Goal: Task Accomplishment & Management: Complete application form

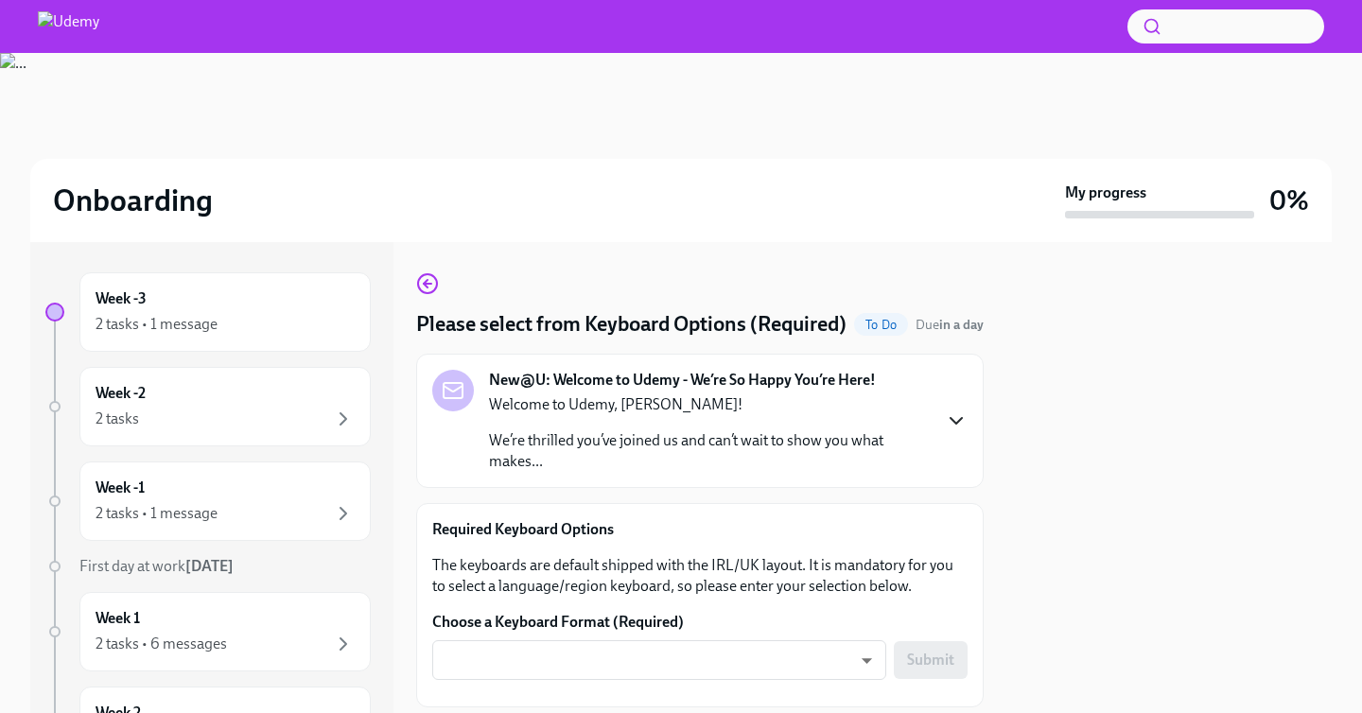
click at [960, 432] on icon "button" at bounding box center [956, 421] width 23 height 23
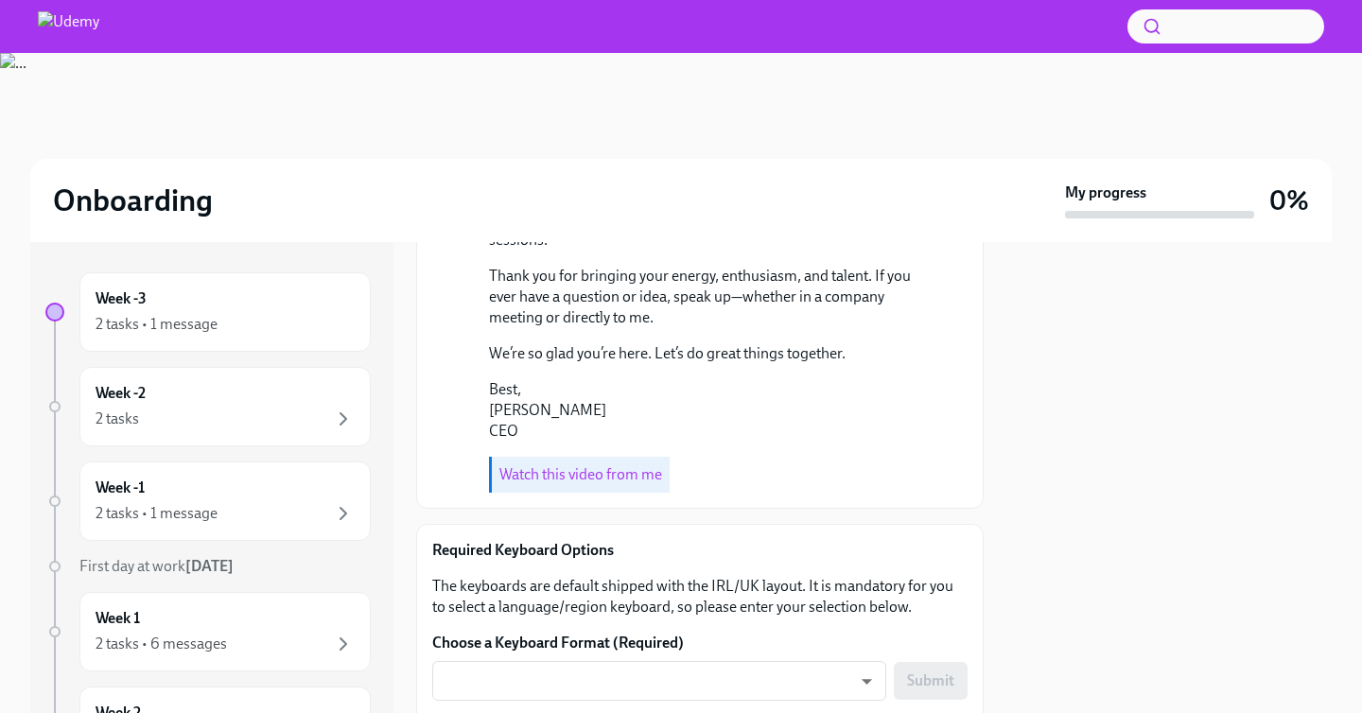
scroll to position [645, 0]
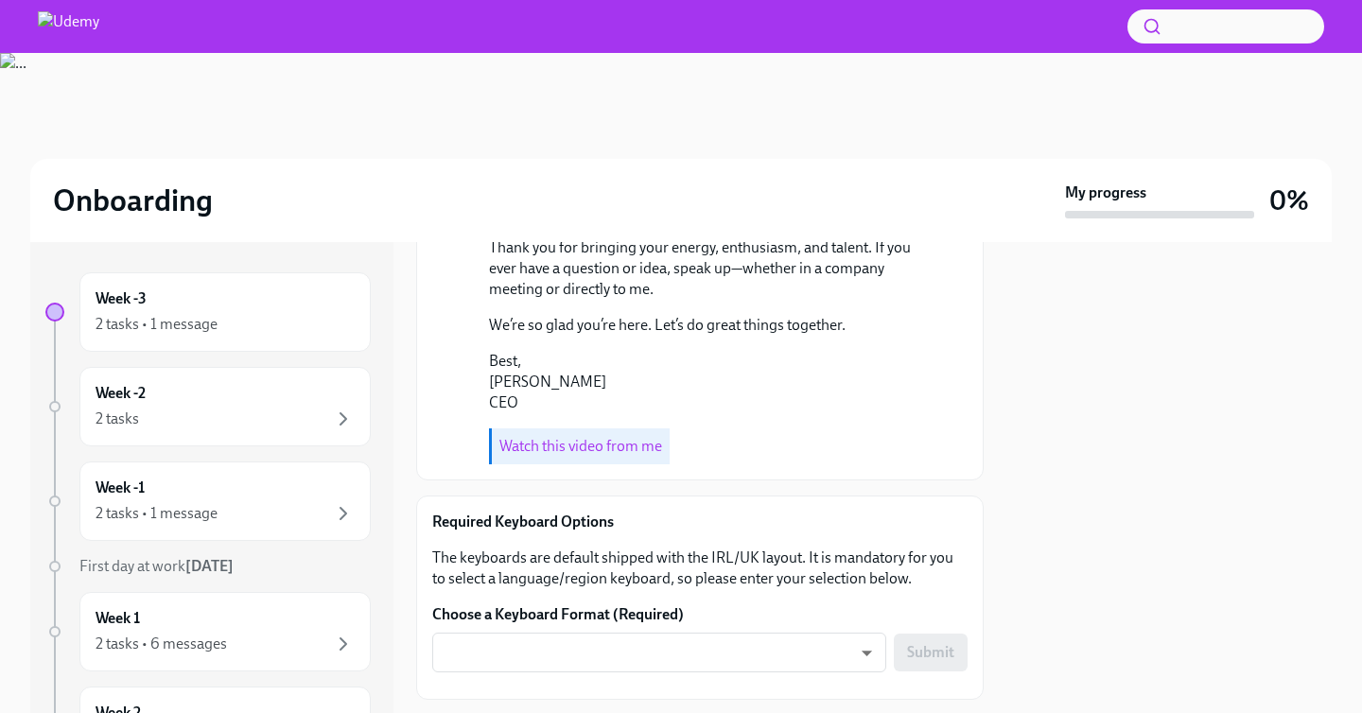
click at [602, 455] on link "Watch this video from me" at bounding box center [580, 446] width 163 height 18
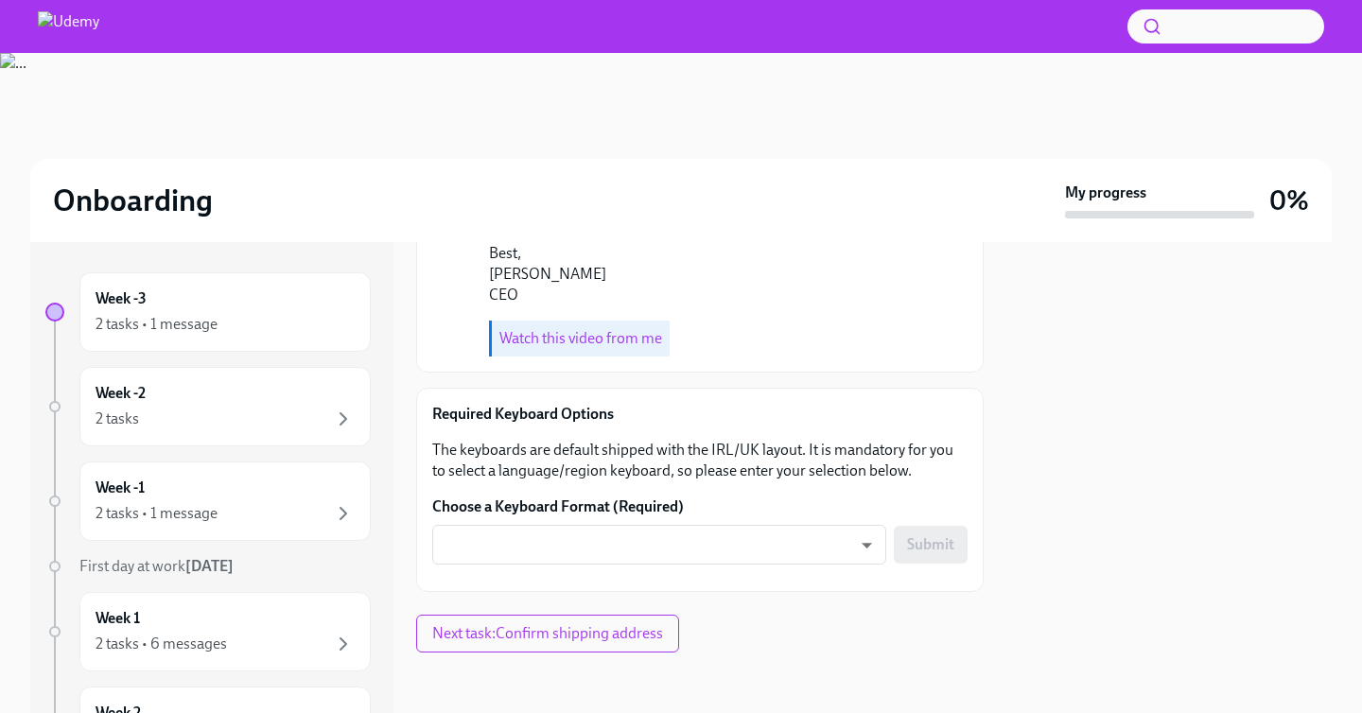
scroll to position [873, 0]
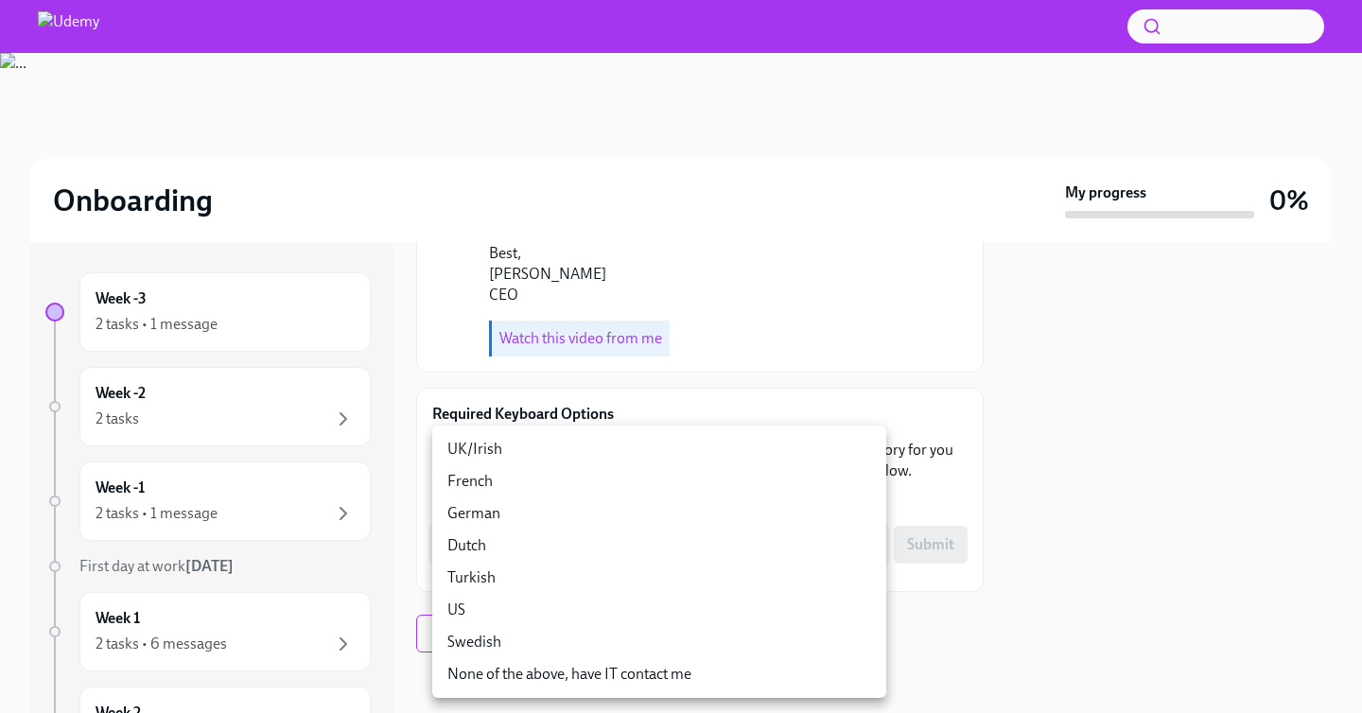
click at [761, 547] on body "Onboarding My progress 0% Week -3 2 tasks • 1 message Week -2 2 tasks Week -1 2…" at bounding box center [681, 356] width 1362 height 713
click at [1040, 442] on div at bounding box center [681, 356] width 1362 height 713
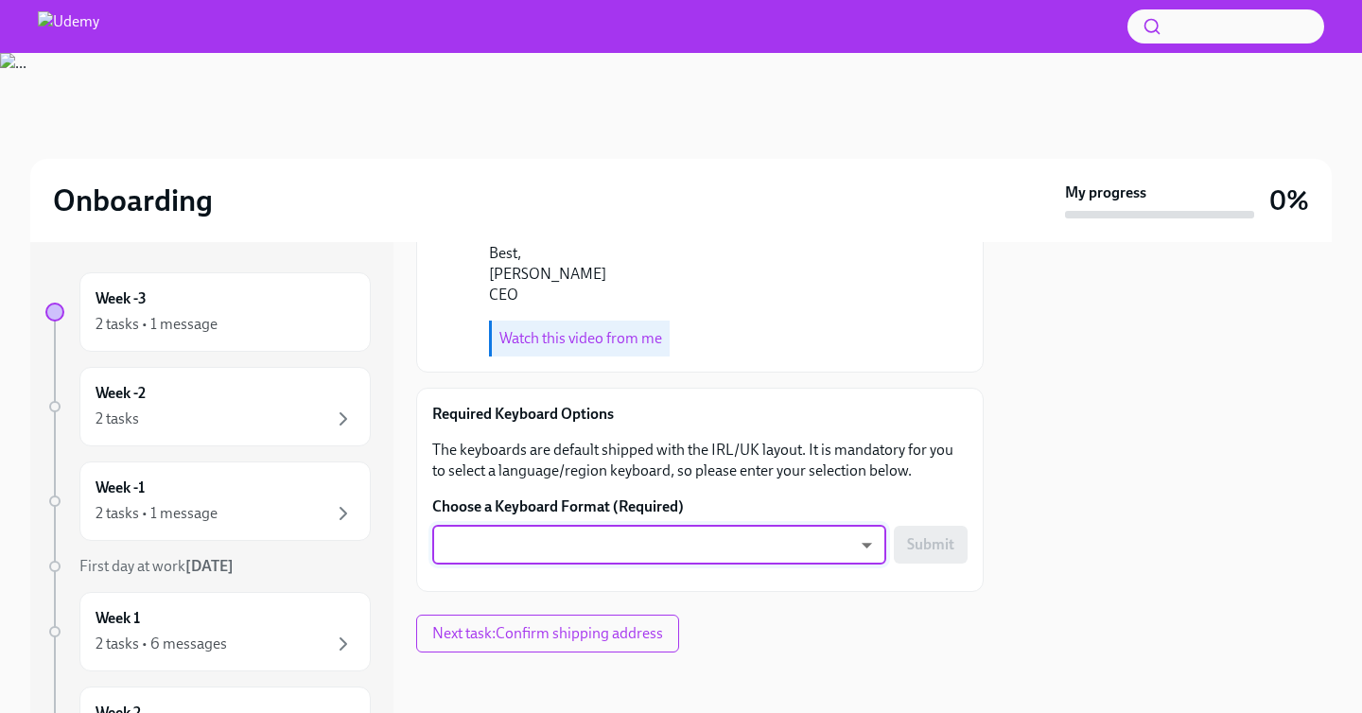
click at [829, 542] on body "Onboarding My progress 0% Week -3 2 tasks • 1 message Week -2 2 tasks Week -1 2…" at bounding box center [681, 356] width 1362 height 713
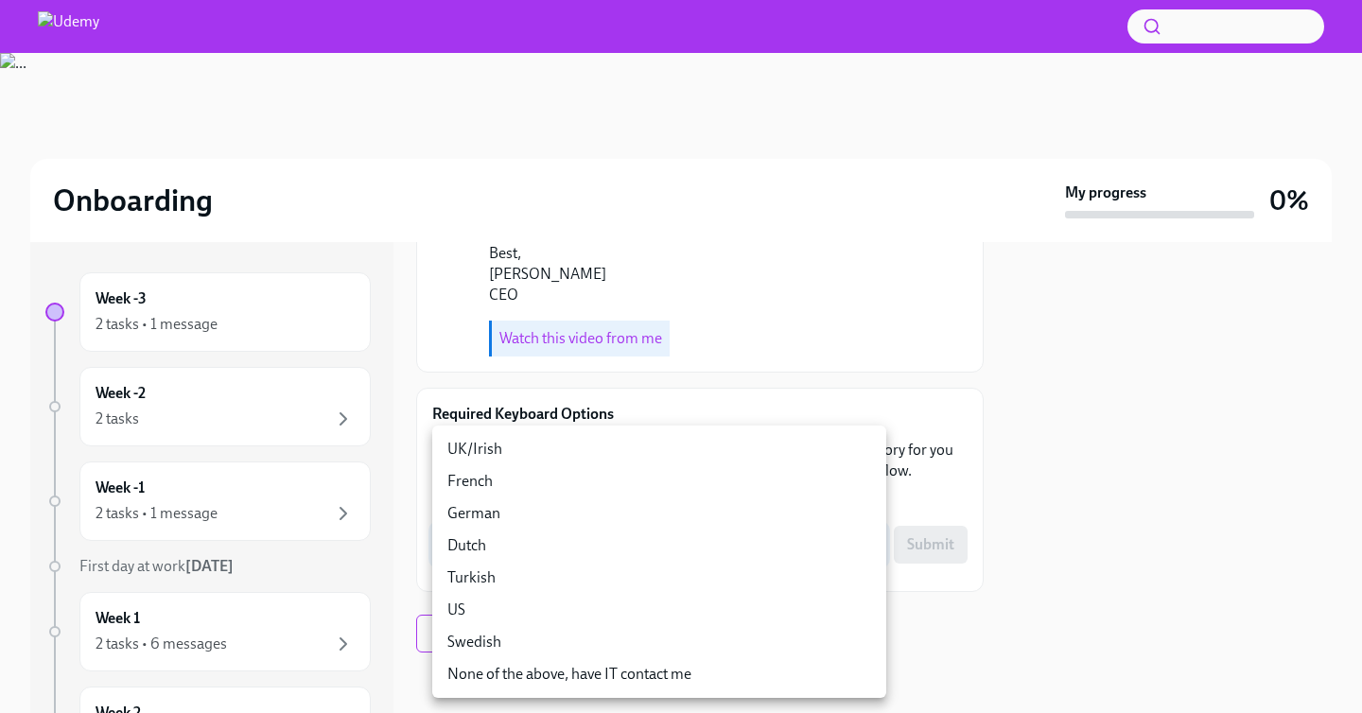
click at [834, 487] on li "French" at bounding box center [659, 481] width 454 height 32
type input "QmFIGEvac"
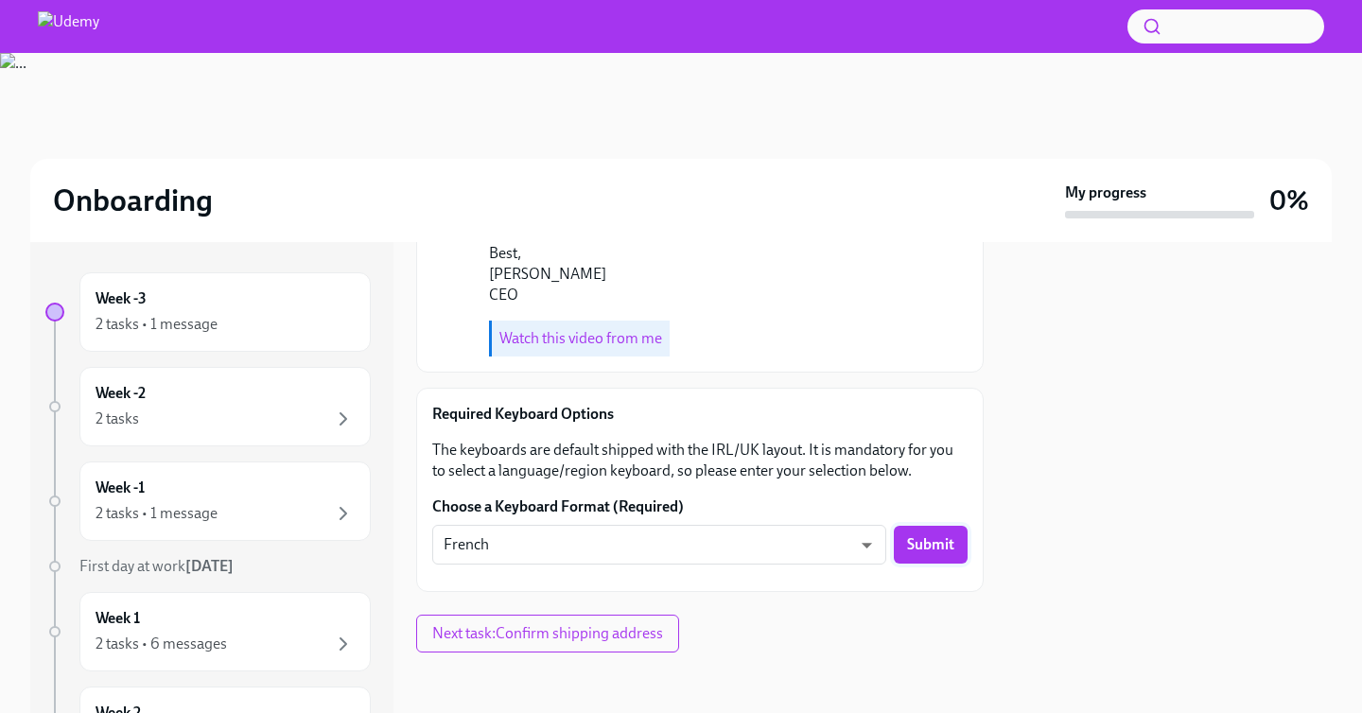
click at [933, 541] on span "Submit" at bounding box center [930, 544] width 47 height 19
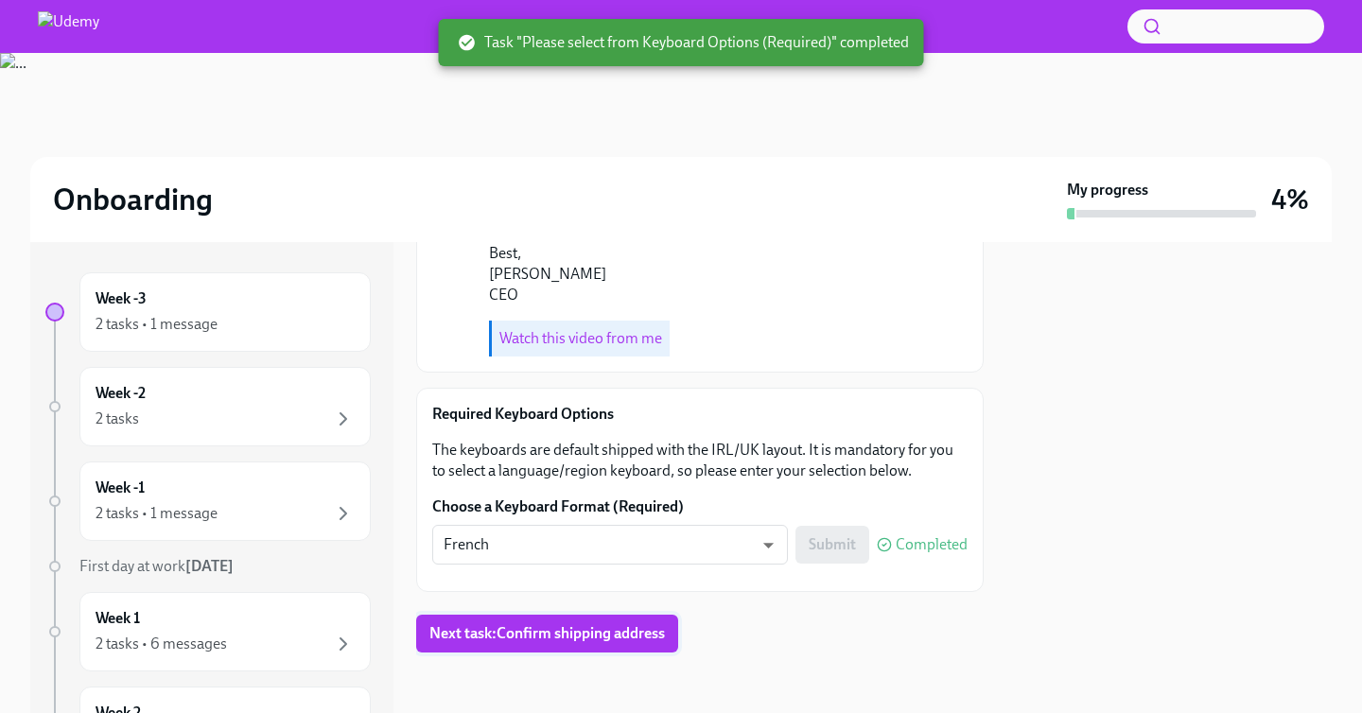
click at [604, 632] on span "Next task : Confirm shipping address" at bounding box center [546, 633] width 235 height 19
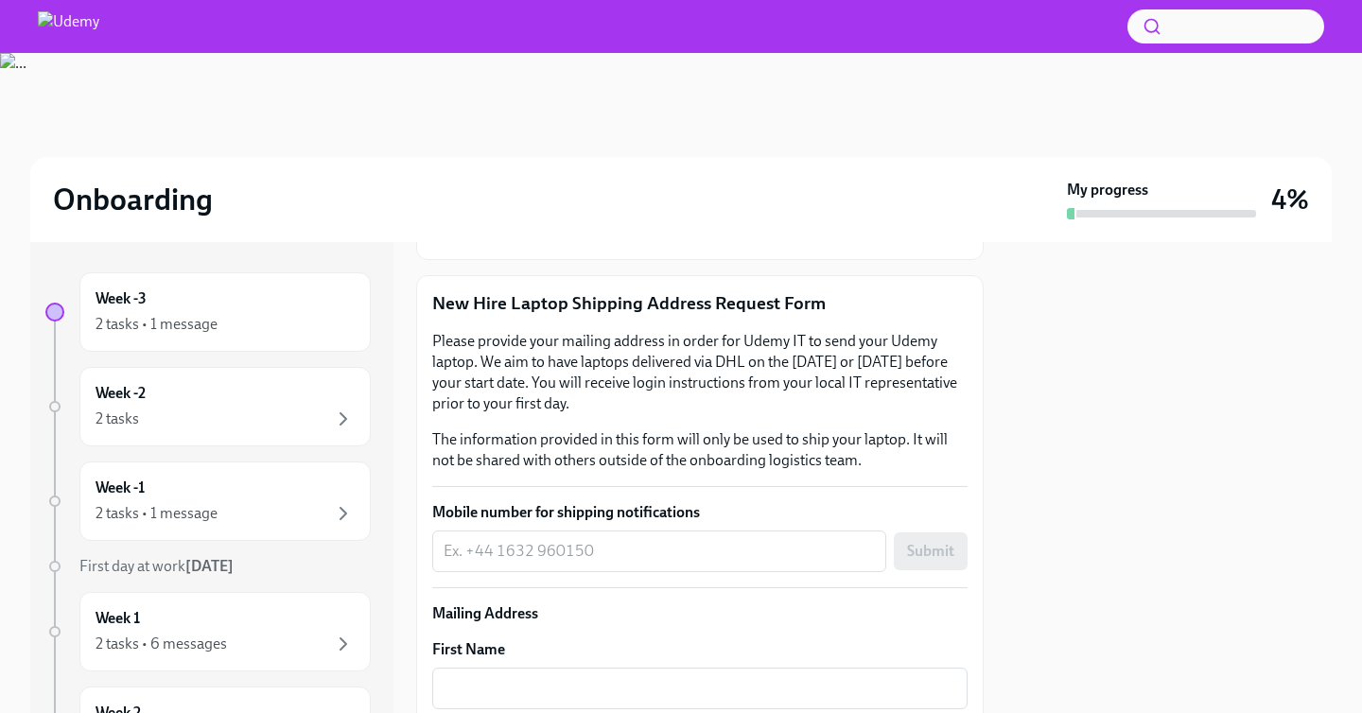
scroll to position [253, 0]
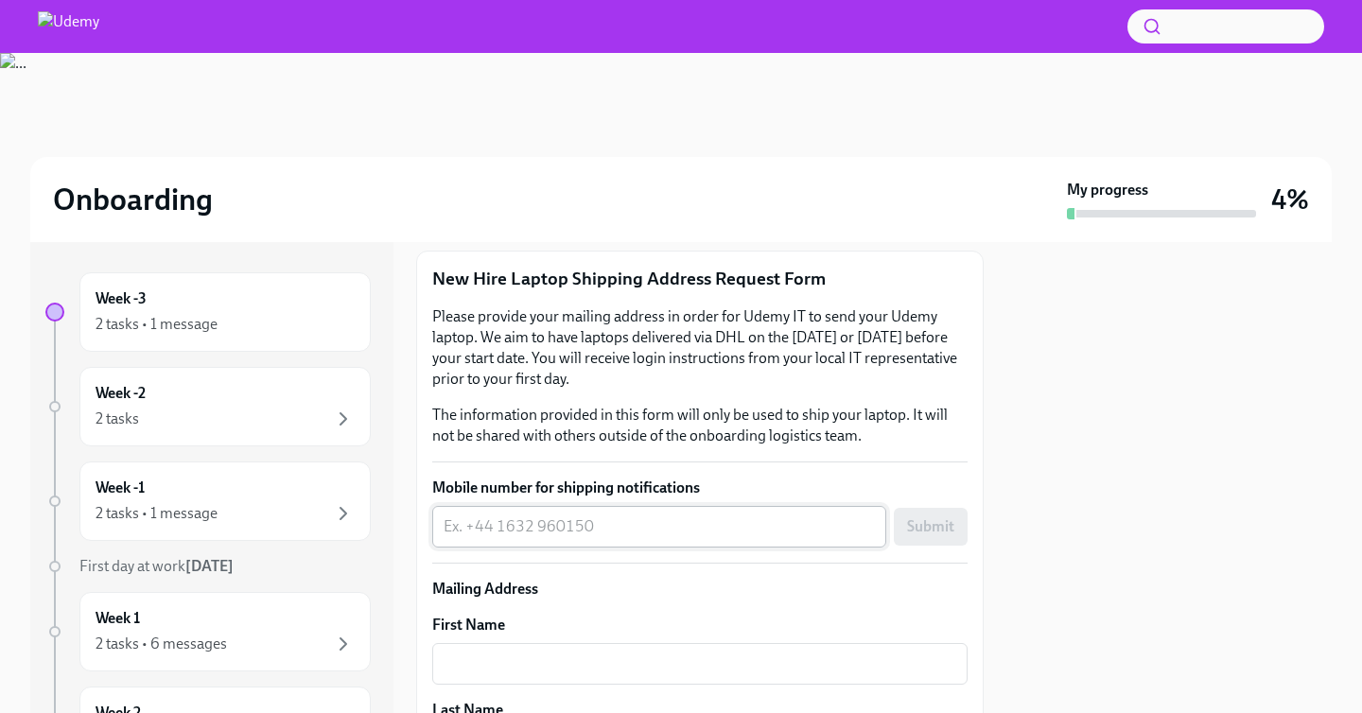
click at [724, 518] on textarea "Mobile number for shipping notifications" at bounding box center [659, 526] width 431 height 23
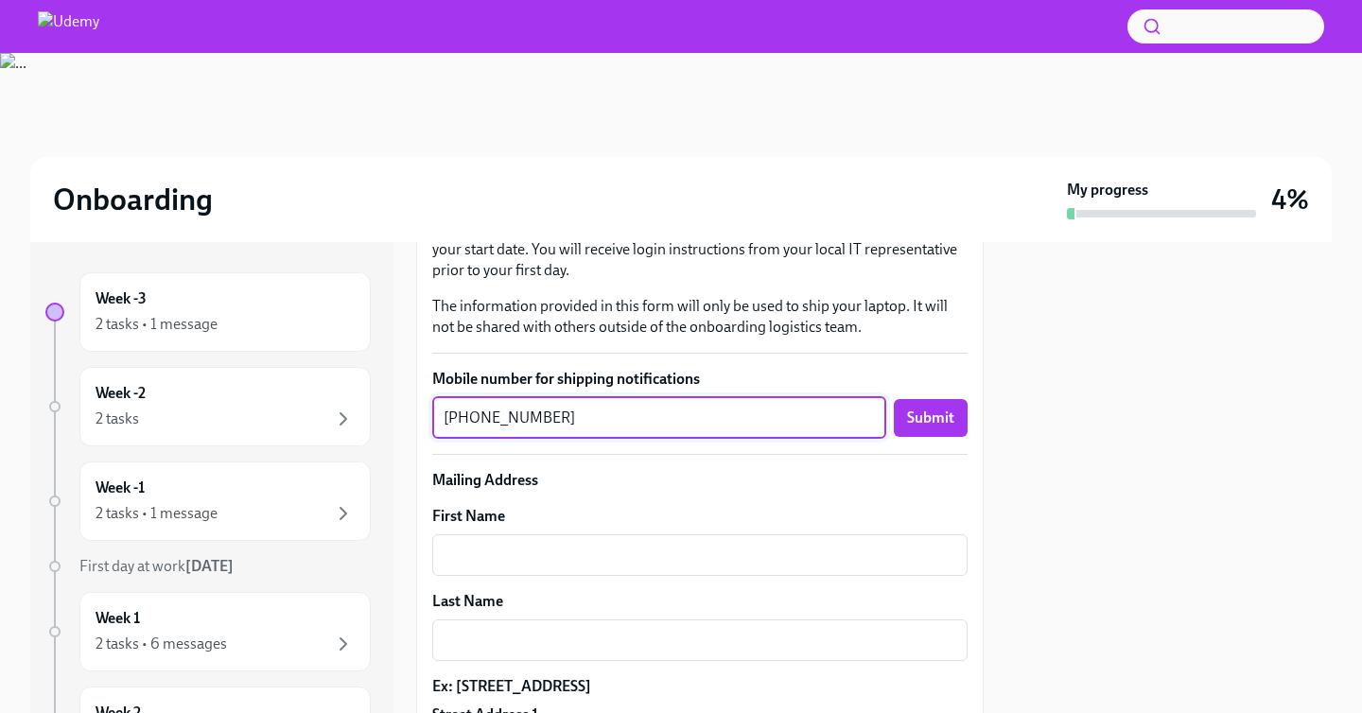
scroll to position [376, 0]
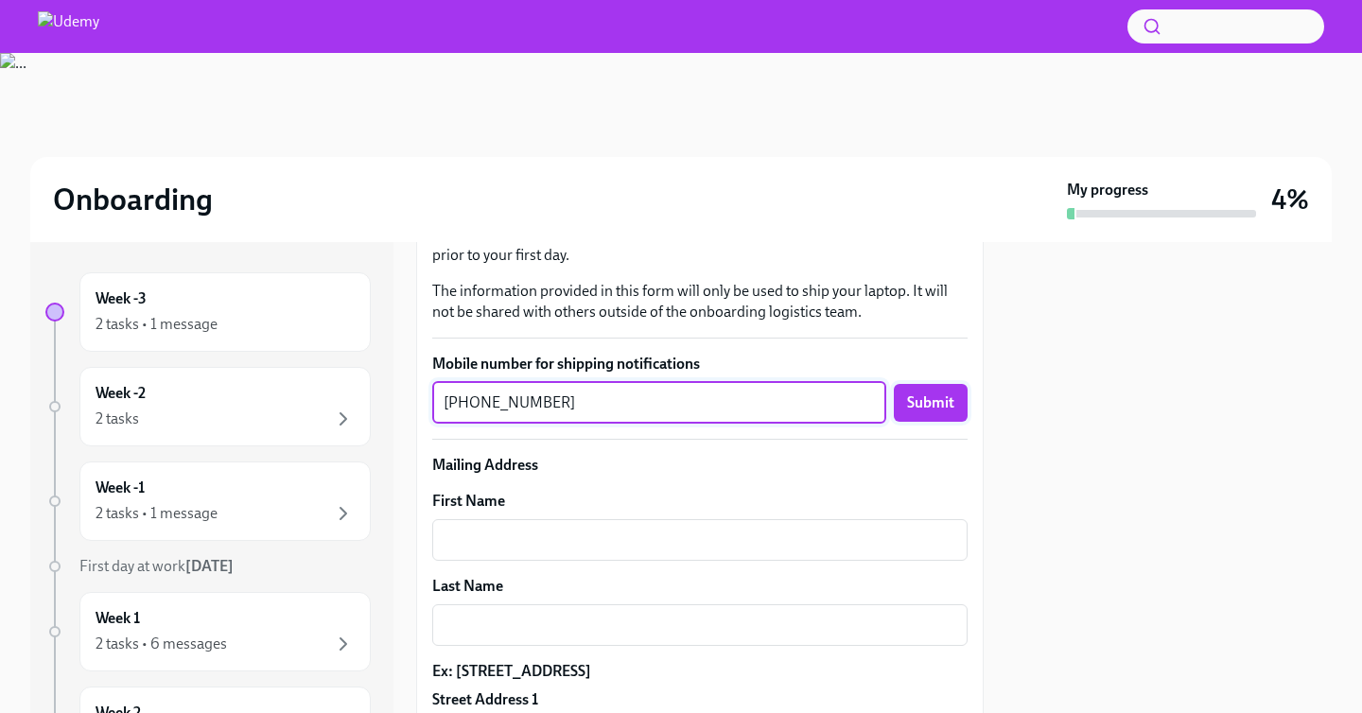
type textarea "[PHONE_NUMBER]"
click at [951, 396] on span "Submit" at bounding box center [930, 402] width 47 height 19
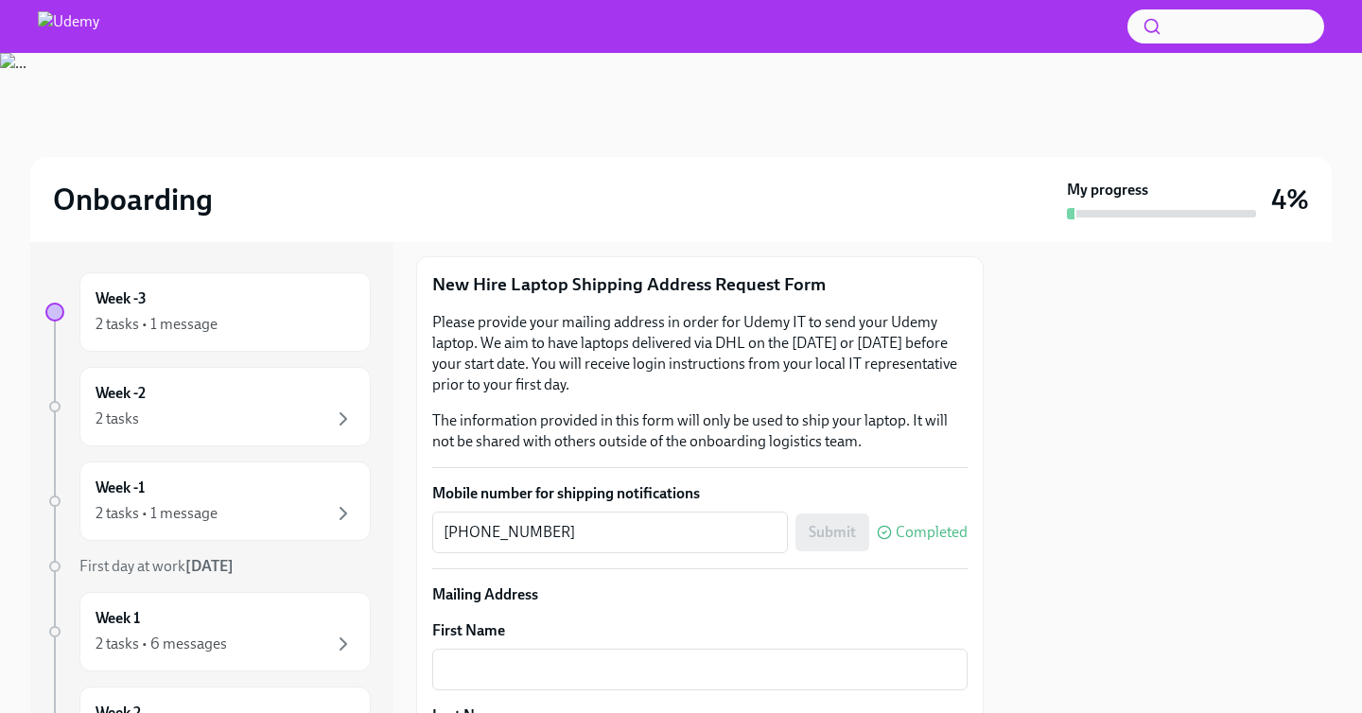
scroll to position [398, 0]
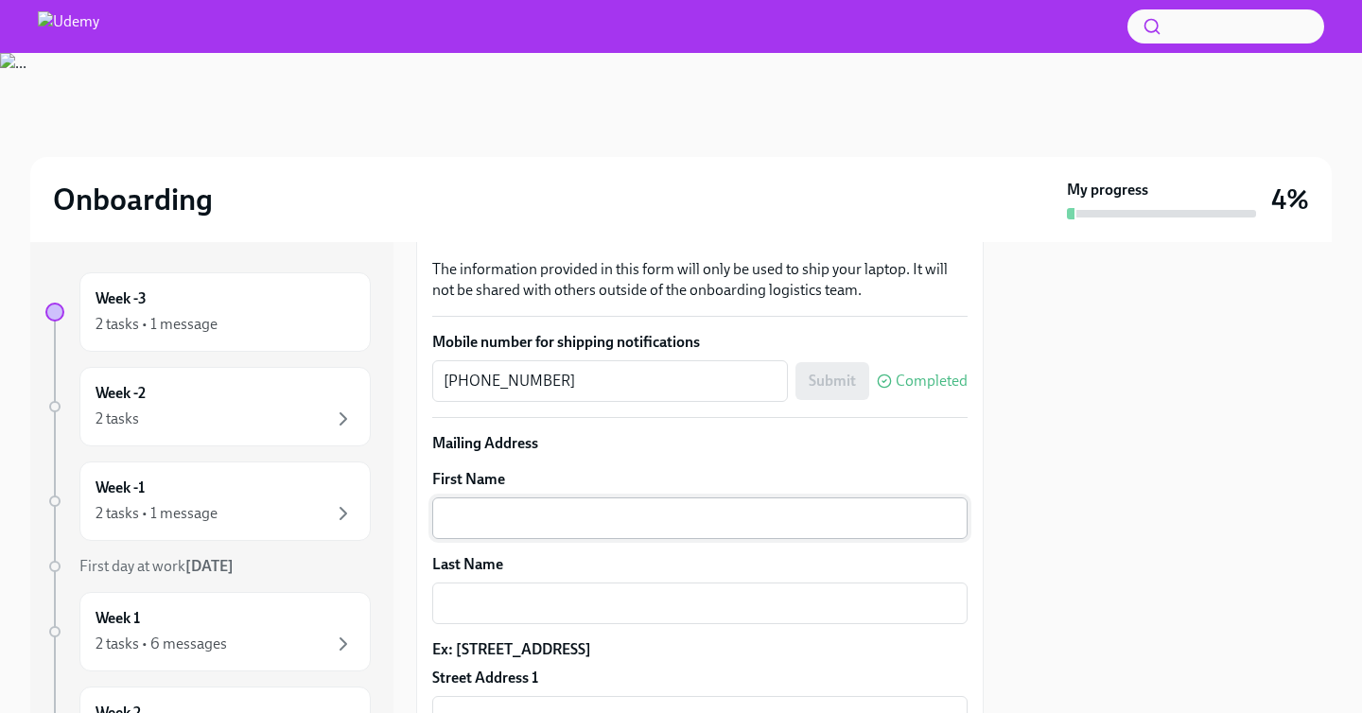
click at [716, 518] on textarea "First Name" at bounding box center [700, 518] width 513 height 23
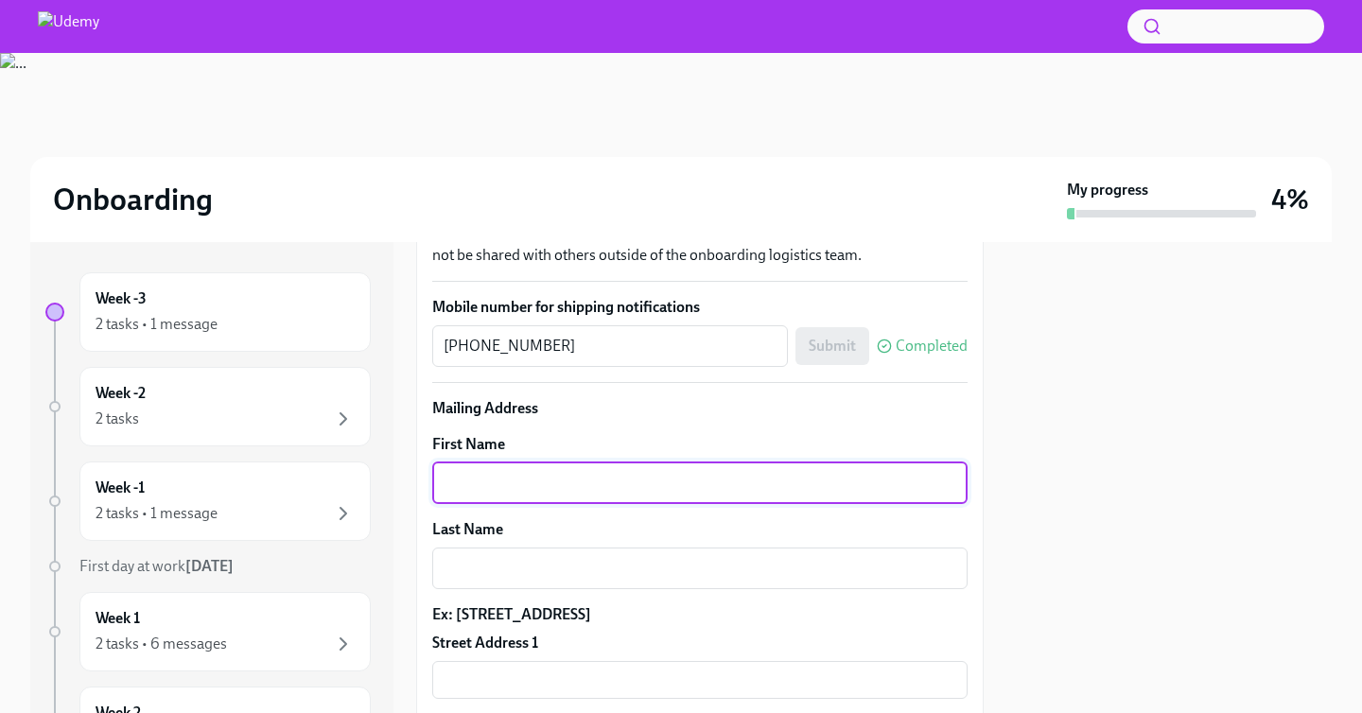
scroll to position [429, 0]
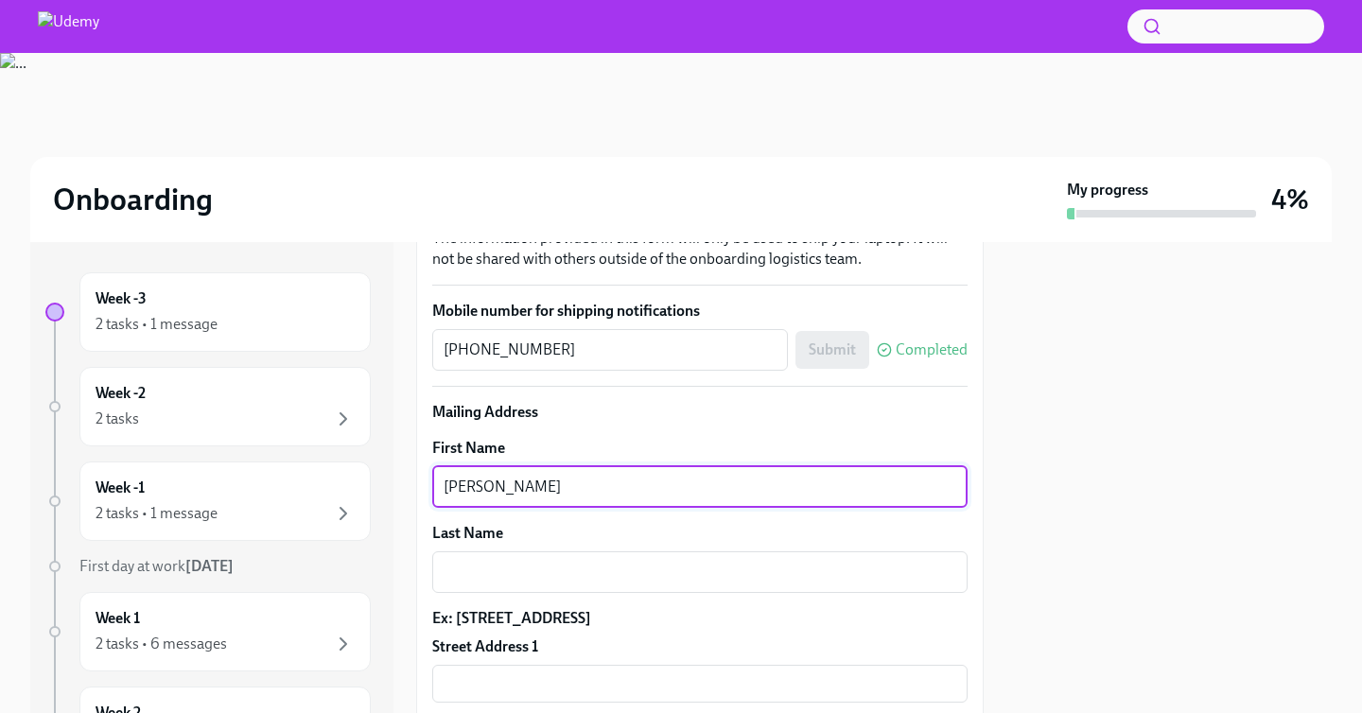
type textarea "[PERSON_NAME]"
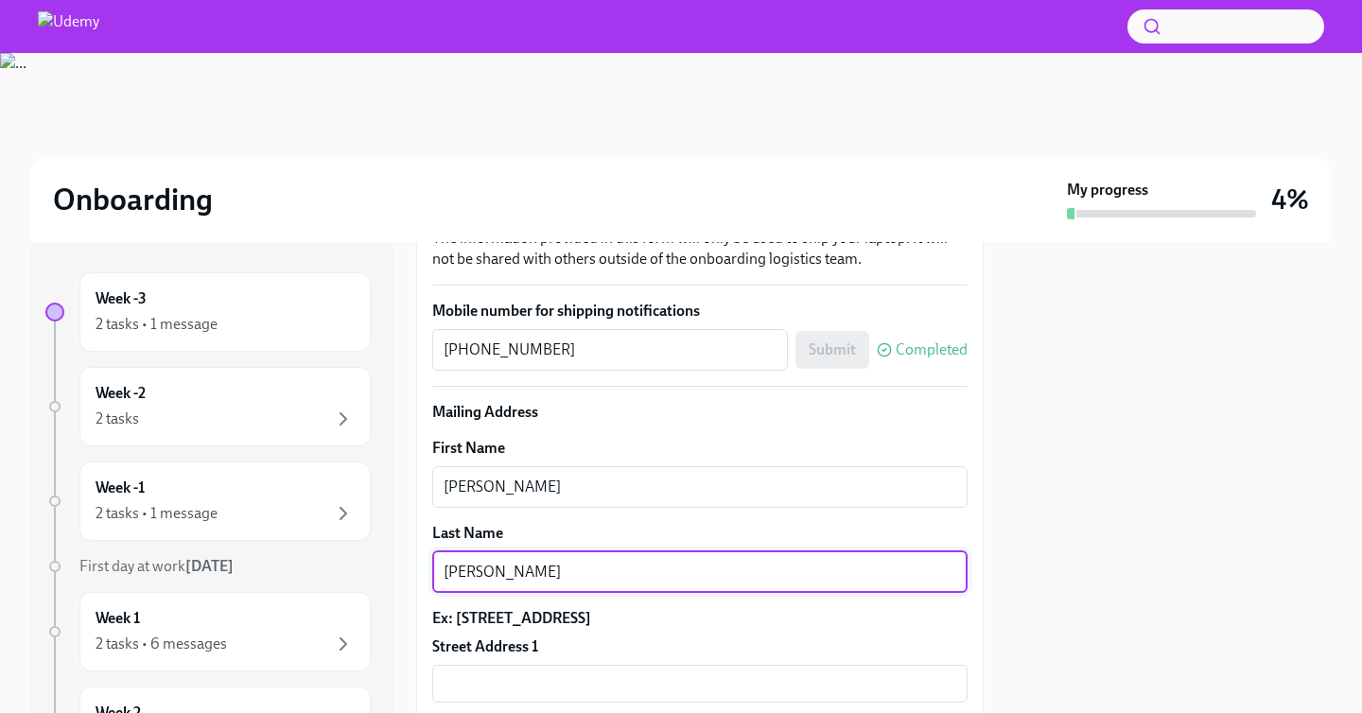
type textarea "[PERSON_NAME]"
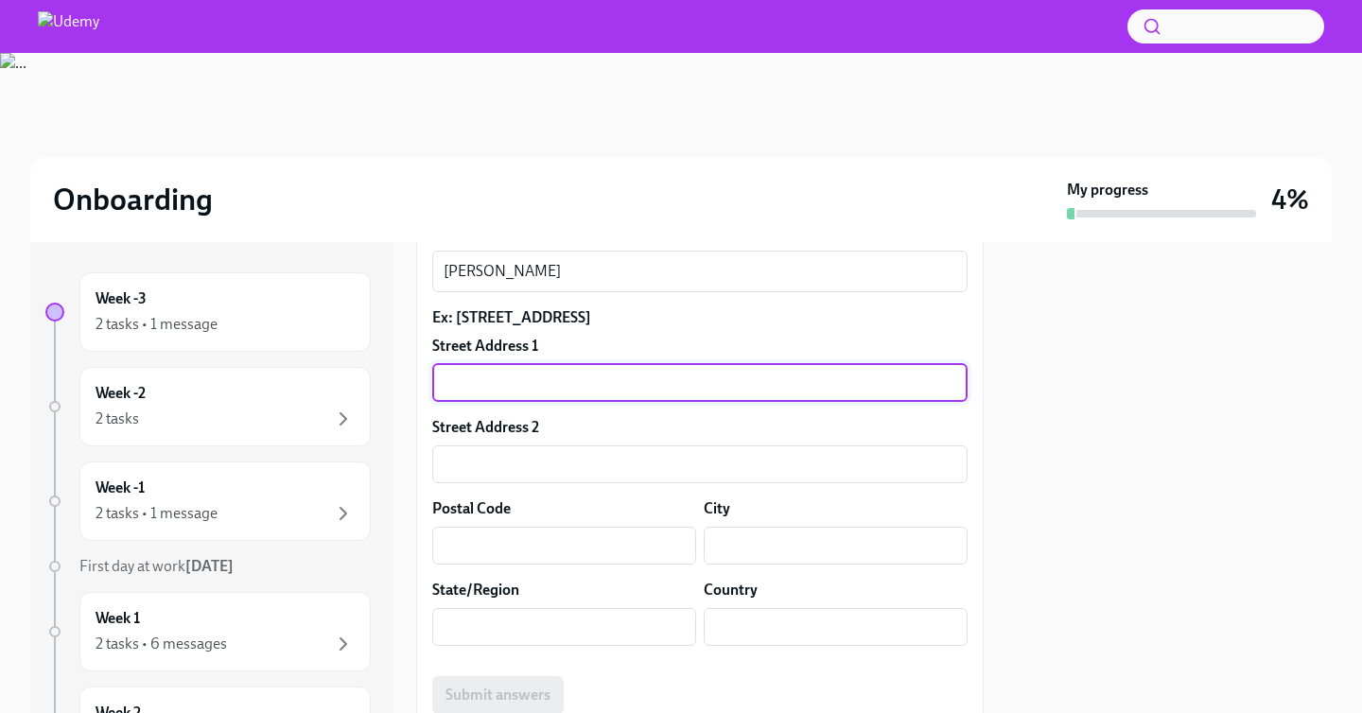
scroll to position [733, 0]
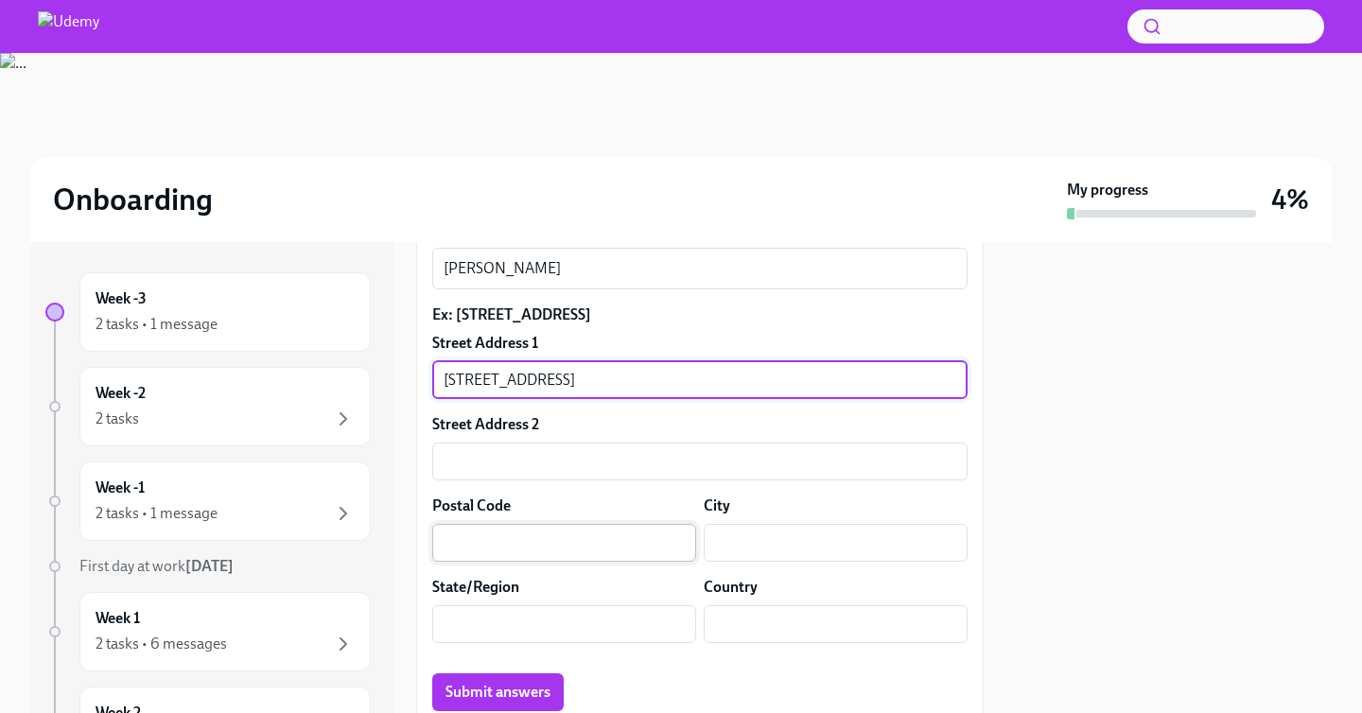
type input "[STREET_ADDRESS]"
click at [637, 536] on input "text" at bounding box center [564, 543] width 264 height 38
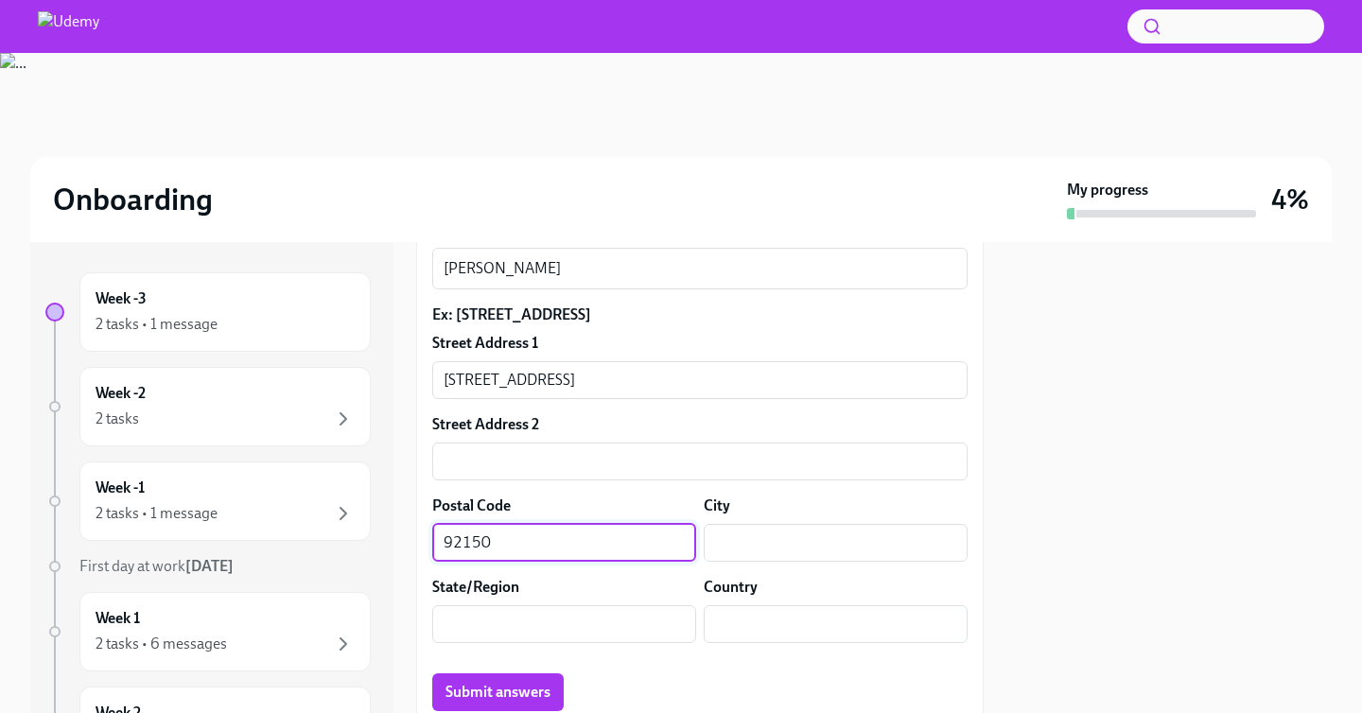
type input "92150"
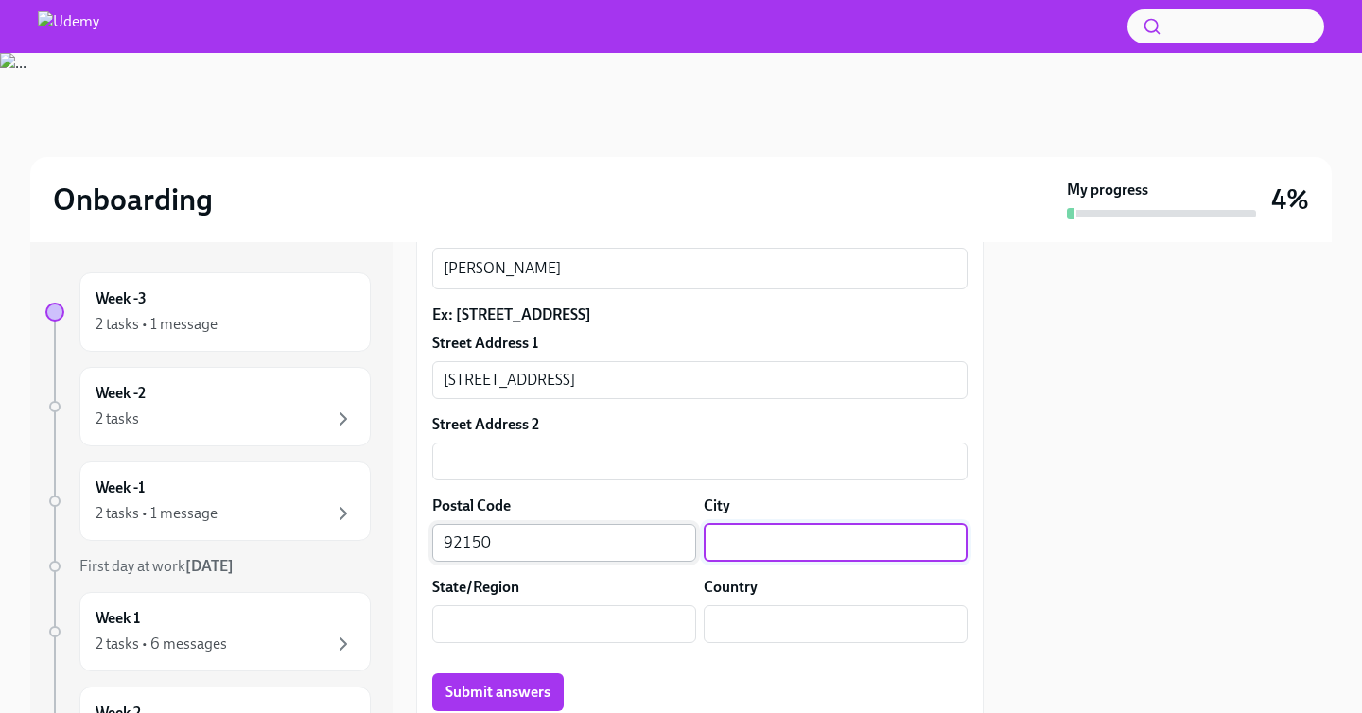
type input "P"
type input "Suresnes"
click at [567, 624] on input "text" at bounding box center [564, 624] width 264 height 38
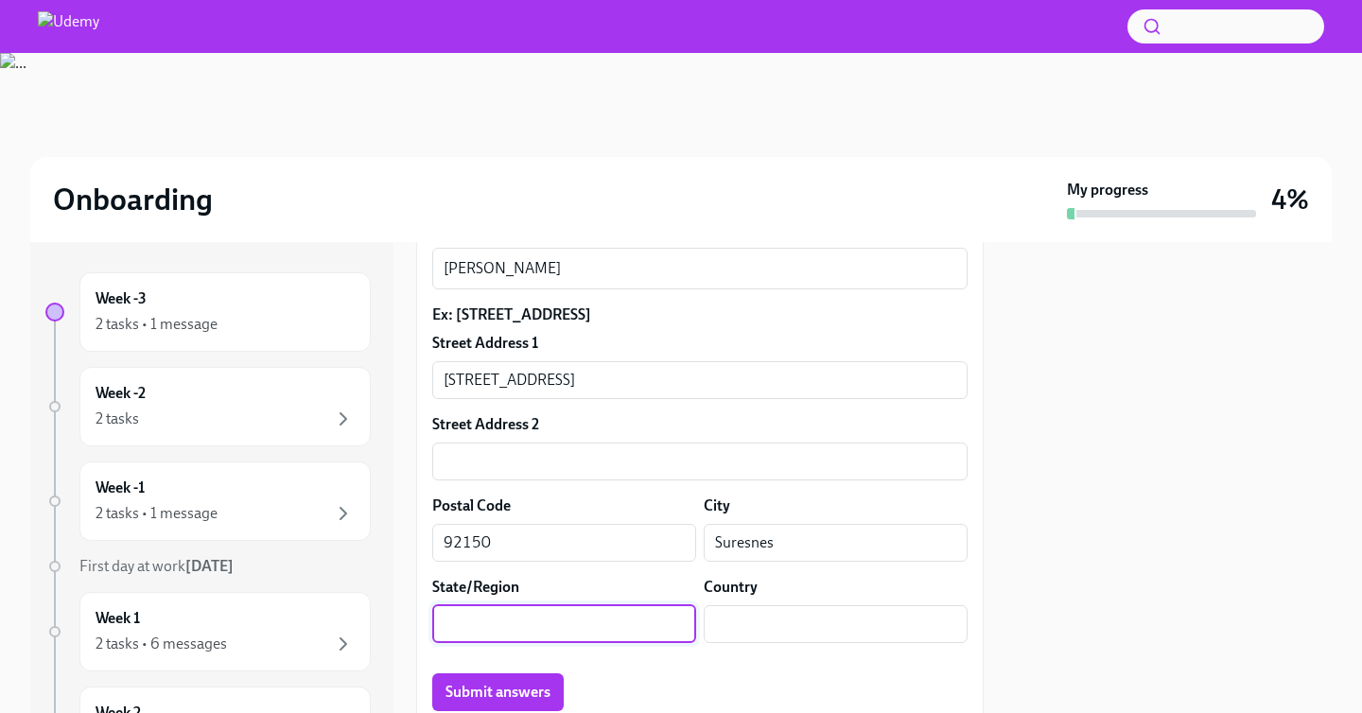
type input "I"
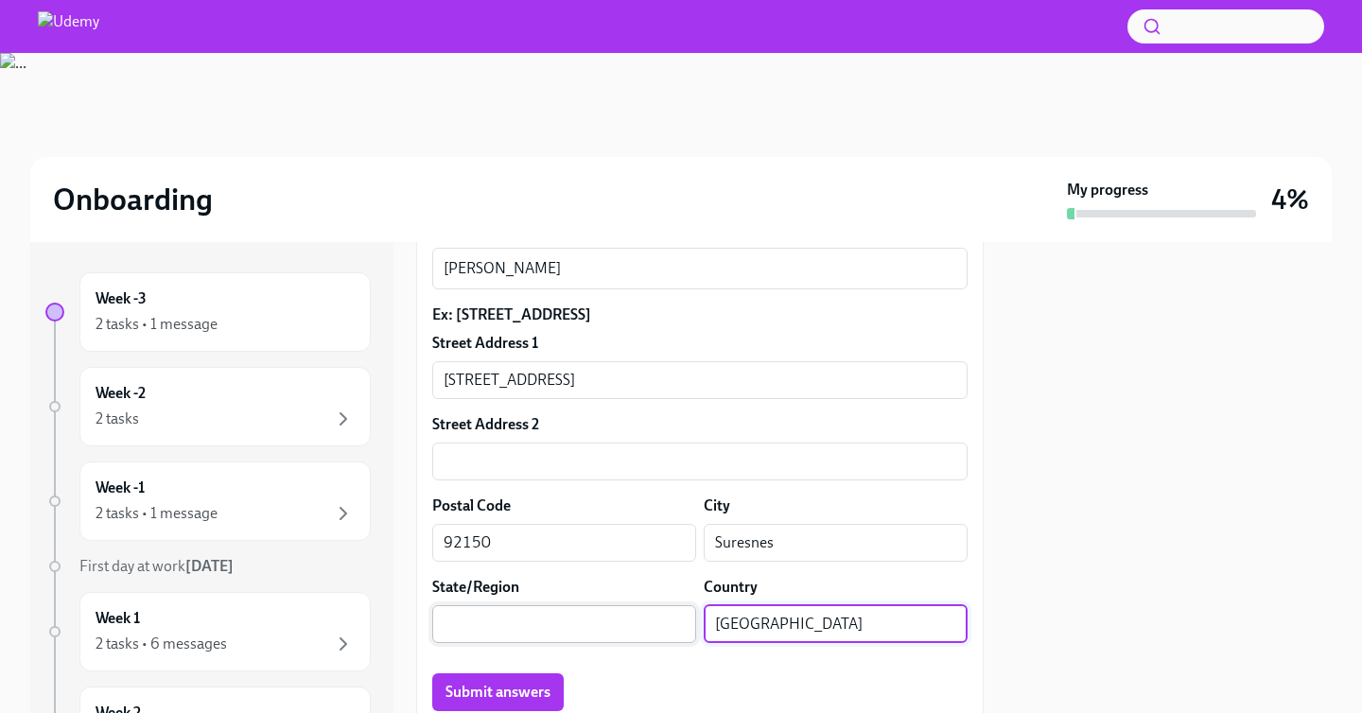
type input "[GEOGRAPHIC_DATA]"
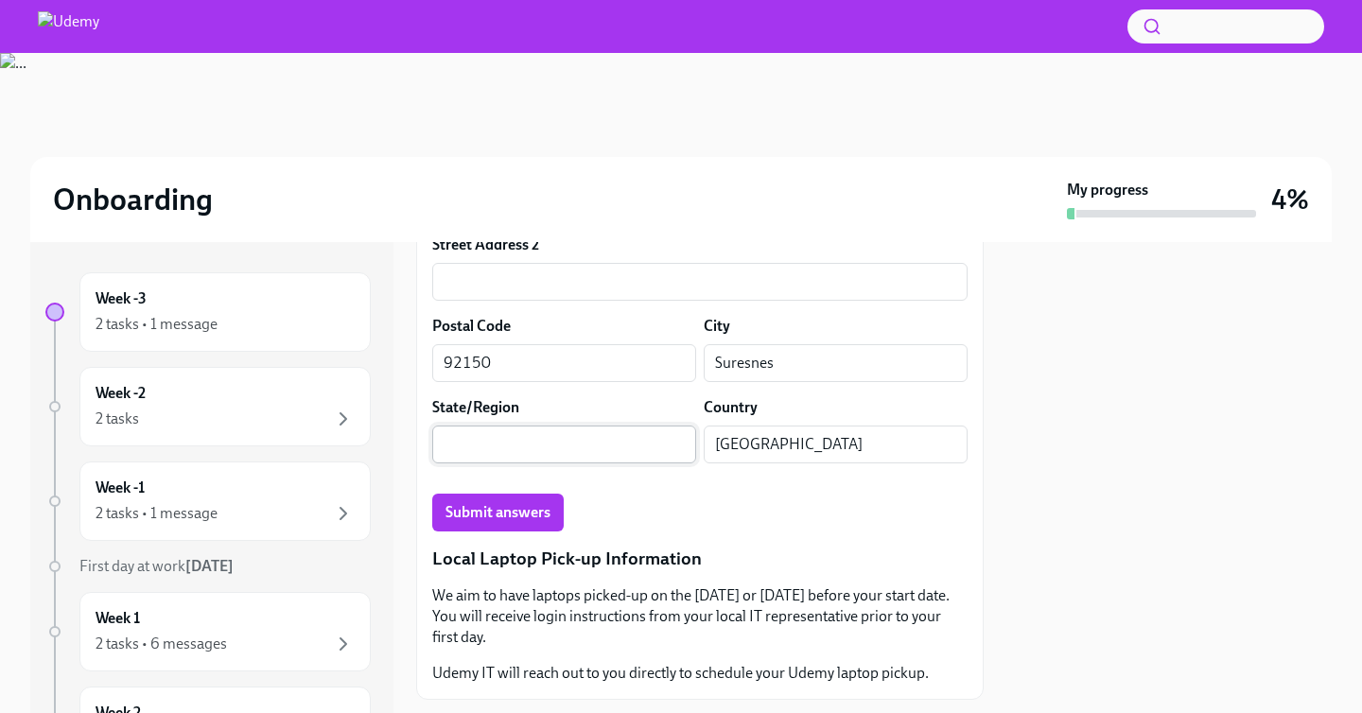
scroll to position [916, 0]
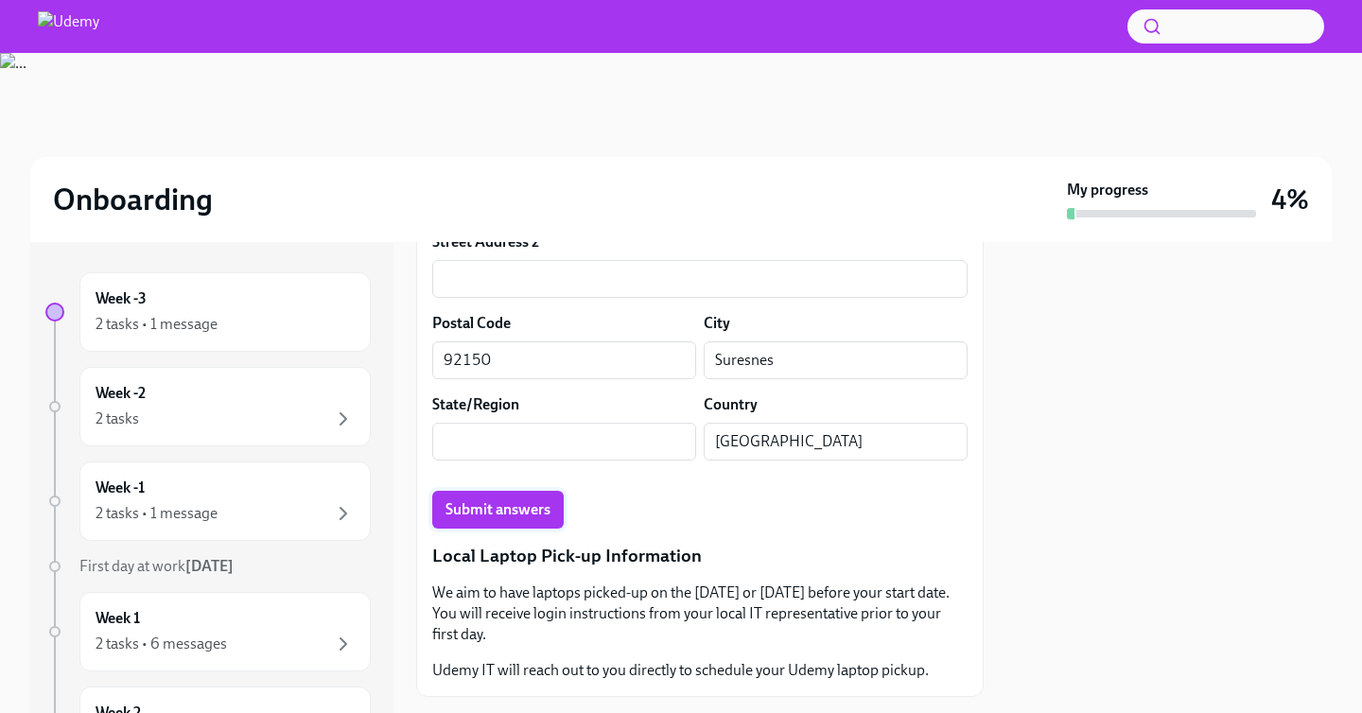
click at [479, 502] on span "Submit answers" at bounding box center [497, 509] width 105 height 19
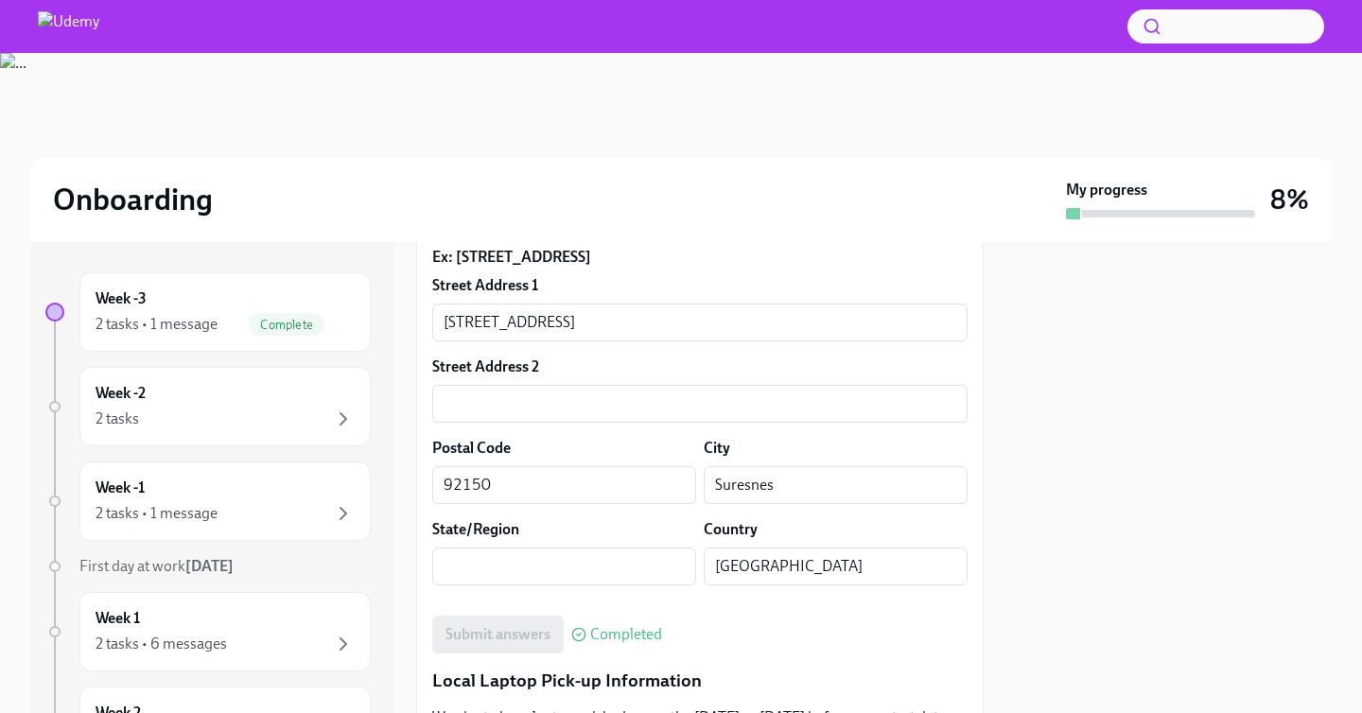
scroll to position [961, 0]
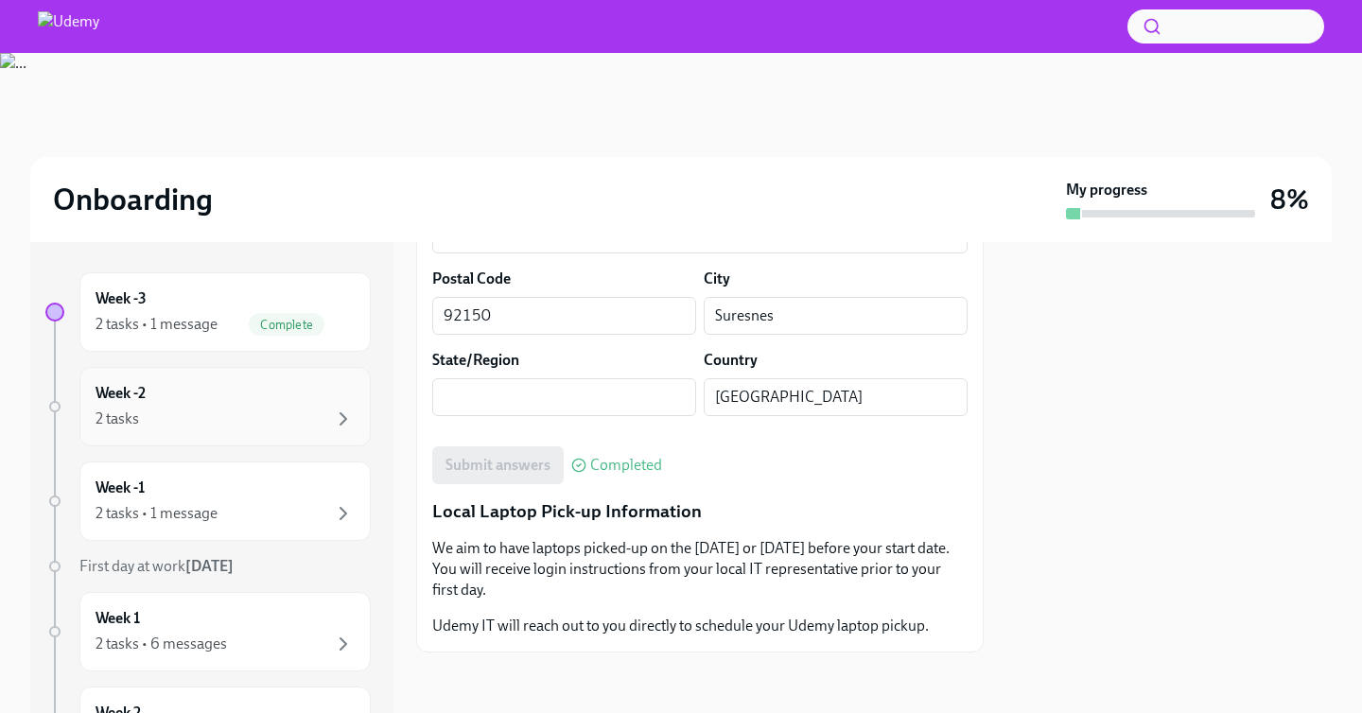
click at [283, 410] on div "2 tasks" at bounding box center [225, 419] width 259 height 23
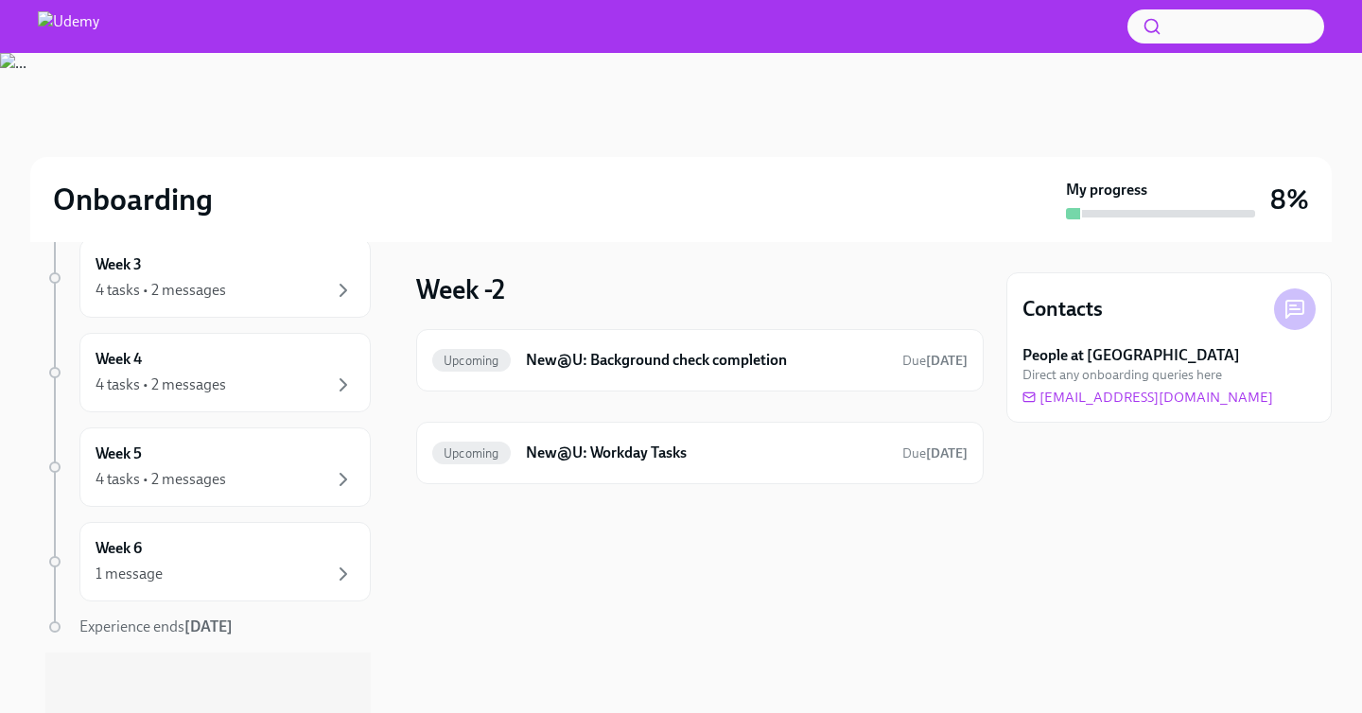
scroll to position [532, 0]
